Goal: Transaction & Acquisition: Purchase product/service

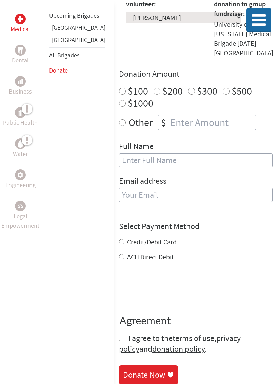
scroll to position [202, 0]
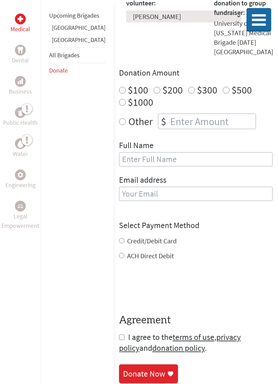
click at [119, 87] on input "$100" at bounding box center [122, 90] width 7 height 7
radio input "true"
click at [119, 152] on input "text" at bounding box center [195, 159] width 153 height 14
type input "[PERSON_NAME]"
click at [119, 187] on input "email" at bounding box center [195, 194] width 153 height 14
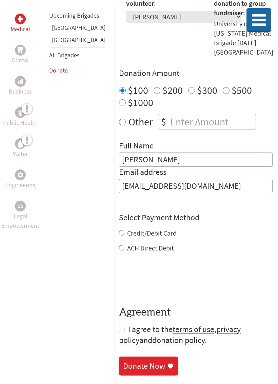
type input "[EMAIL_ADDRESS][DOMAIN_NAME]"
click at [119, 228] on div "Credit/Debit Card ACH Direct Debit" at bounding box center [195, 240] width 153 height 24
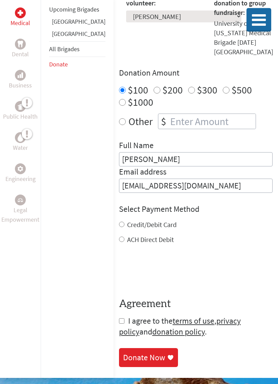
click at [119, 318] on input "checkbox" at bounding box center [121, 320] width 5 height 5
checkbox input "true"
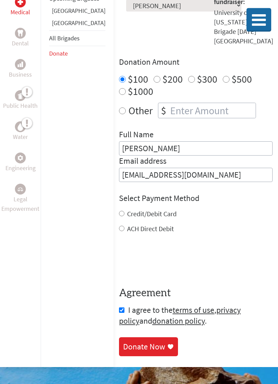
scroll to position [213, 0]
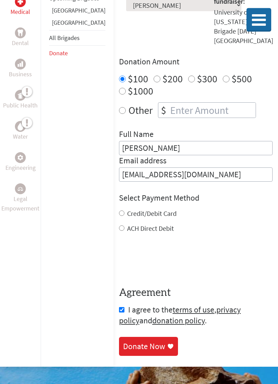
click at [128, 341] on div "Donate Now" at bounding box center [144, 346] width 42 height 11
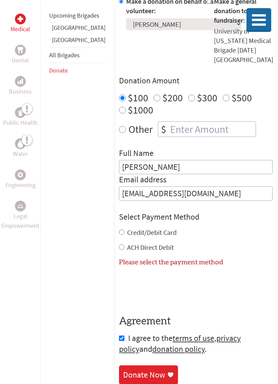
scroll to position [191, 0]
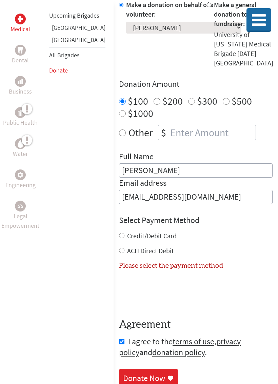
click at [119, 233] on input "Credit/Debit Card" at bounding box center [121, 235] width 5 height 5
radio input "true"
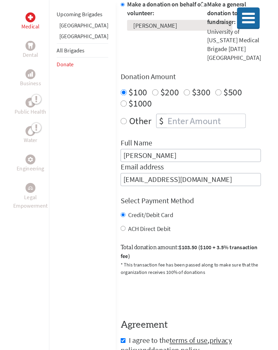
scroll to position [0, 0]
